Goal: Information Seeking & Learning: Learn about a topic

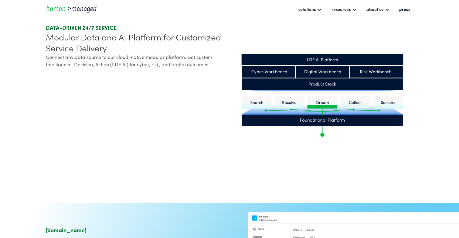
scroll to position [198, 0]
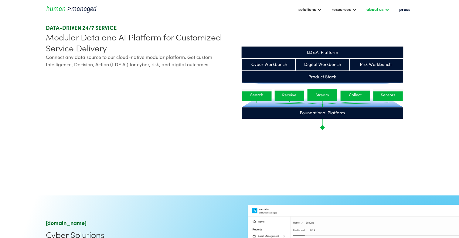
click at [375, 10] on div "about us" at bounding box center [375, 8] width 17 height 7
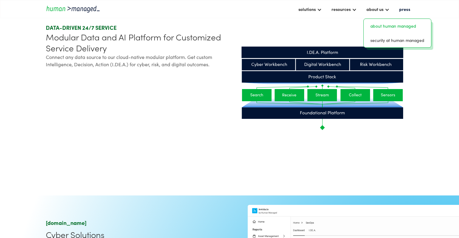
click at [401, 28] on link "about human managed" at bounding box center [397, 25] width 63 height 9
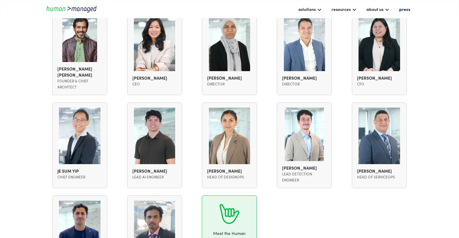
scroll to position [390, 0]
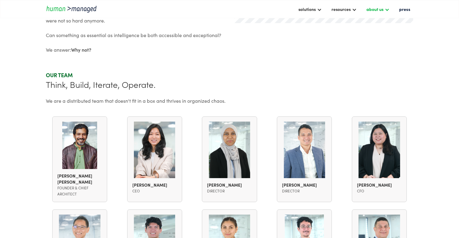
click at [373, 10] on div "about us" at bounding box center [375, 8] width 17 height 7
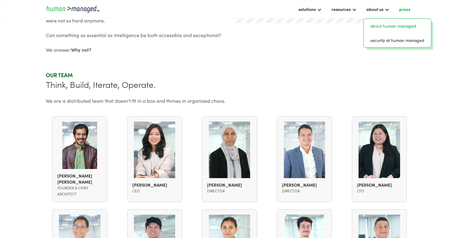
click at [406, 13] on link "press" at bounding box center [405, 9] width 17 height 10
